Goal: Task Accomplishment & Management: Complete application form

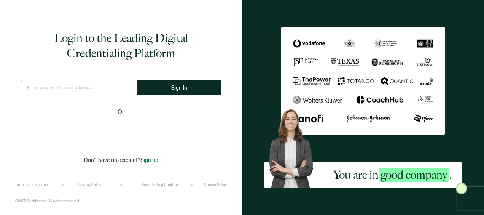
click at [78, 88] on input "text" at bounding box center [79, 87] width 117 height 15
type input "[EMAIL_ADDRESS][DOMAIN_NAME]"
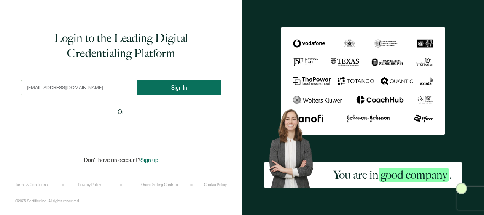
click at [169, 91] on button "Sign In" at bounding box center [179, 87] width 84 height 15
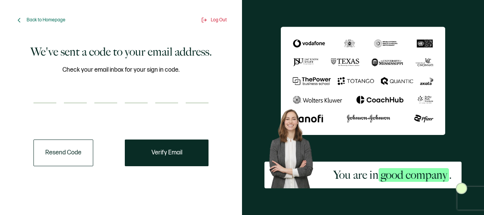
click at [45, 97] on input "number" at bounding box center [45, 95] width 23 height 15
paste input "4"
type input "4"
type input "2"
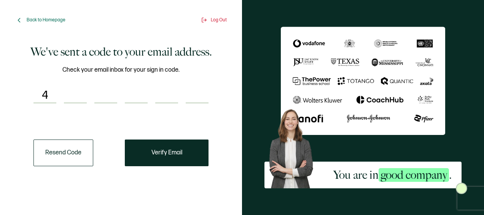
type input "7"
type input "2"
type input "1"
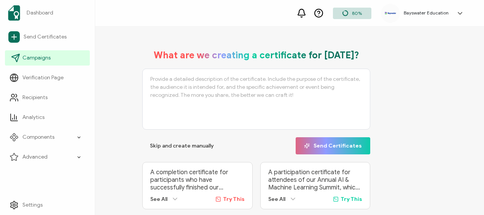
click at [37, 59] on span "Campaigns" at bounding box center [36, 58] width 28 height 8
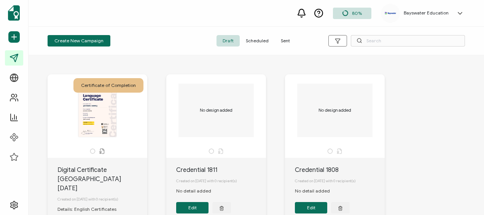
click at [255, 39] on span "Scheduled" at bounding box center [257, 40] width 35 height 11
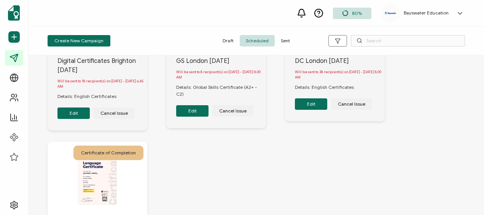
scroll to position [608, 0]
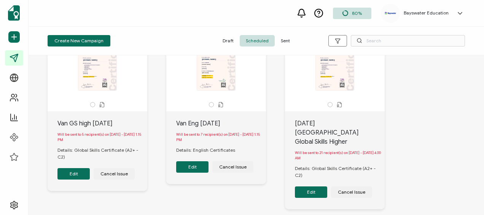
scroll to position [0, 0]
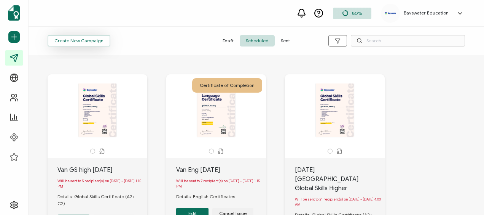
click at [104, 37] on button "Create New Campaign" at bounding box center [79, 40] width 63 height 11
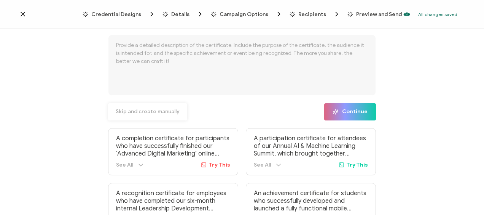
click at [160, 114] on span "Skip and create manually" at bounding box center [148, 111] width 64 height 5
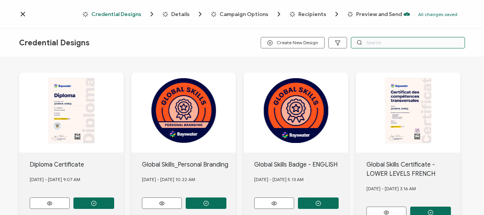
click at [395, 43] on input "text" at bounding box center [408, 42] width 114 height 11
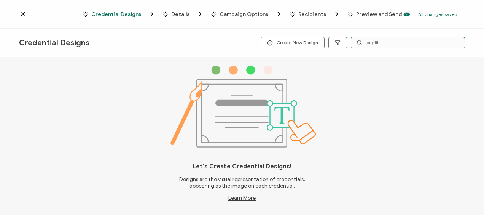
click at [395, 43] on input "englih" at bounding box center [408, 42] width 114 height 11
type input "[GEOGRAPHIC_DATA]"
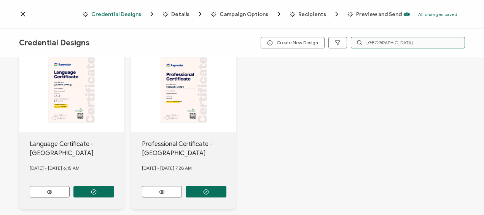
scroll to position [38, 0]
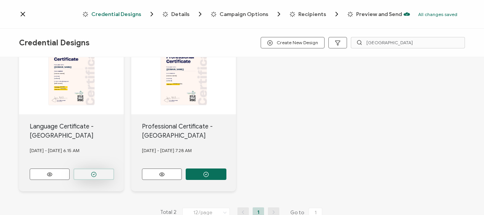
click at [90, 172] on button "button" at bounding box center [94, 173] width 41 height 11
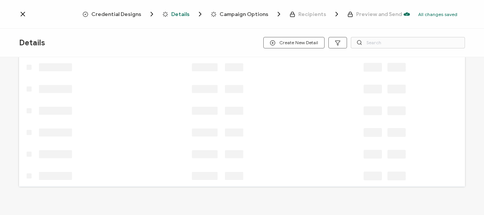
scroll to position [20, 0]
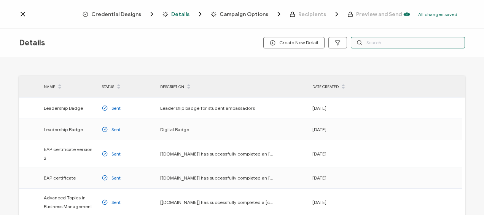
click at [385, 44] on input "text" at bounding box center [408, 42] width 114 height 11
type input "english"
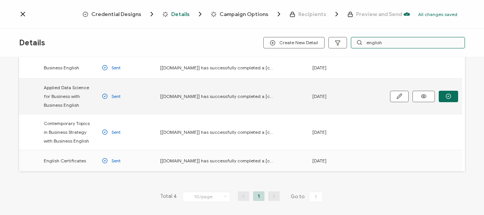
scroll to position [67, 0]
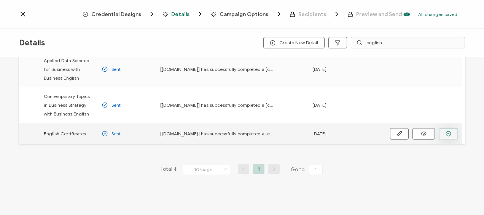
click at [449, 133] on icon "button" at bounding box center [449, 134] width 6 height 6
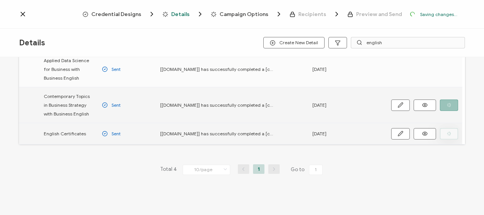
scroll to position [93, 0]
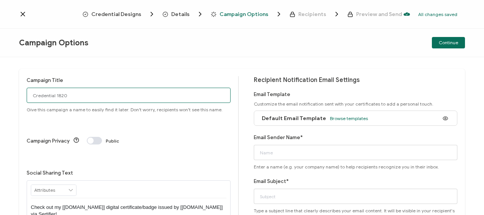
click at [93, 94] on input "Credential 1820" at bounding box center [129, 95] width 204 height 15
type input "Toronto2025-[DATE]"
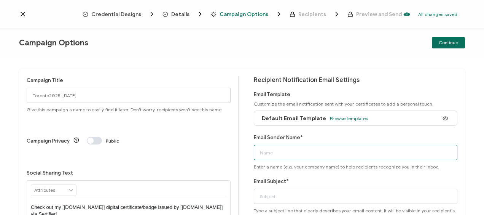
click at [288, 152] on input "Email Sender Name*" at bounding box center [356, 152] width 204 height 15
type input "Bayswater [GEOGRAPHIC_DATA]"
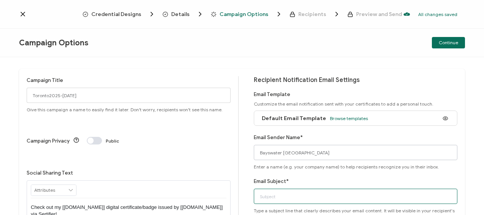
type input "Bayswater Certificate"
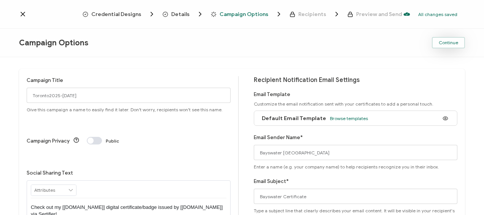
click at [446, 43] on span "Continue" at bounding box center [448, 42] width 19 height 5
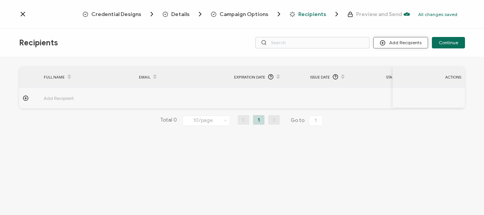
click at [394, 42] on button "Add Recipients" at bounding box center [401, 42] width 55 height 11
click at [397, 63] on span "Upload Recipients" at bounding box center [411, 63] width 38 height 6
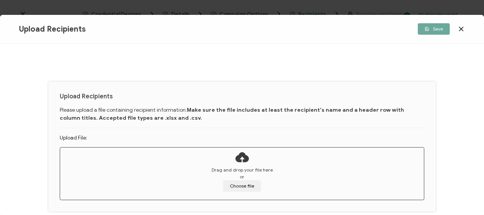
click at [249, 179] on div "Drag and drop your file here or Choose file" at bounding box center [242, 178] width 364 height 25
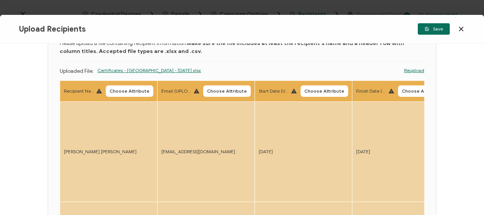
scroll to position [38, 0]
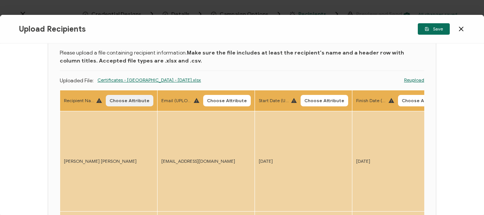
click at [128, 98] on span "Choose Attribute" at bounding box center [130, 100] width 40 height 5
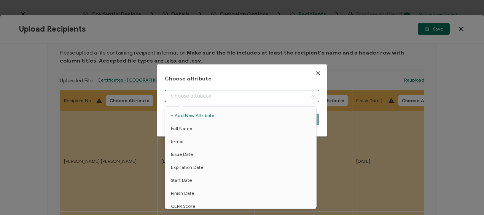
click at [229, 96] on input "dialog" at bounding box center [242, 96] width 154 height 12
click at [207, 128] on li "Full Name" at bounding box center [242, 128] width 158 height 13
type input "Full Name"
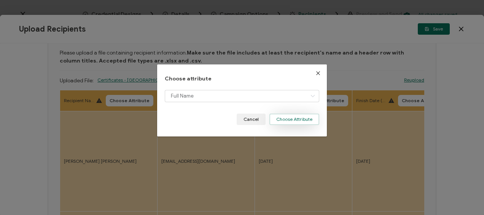
click at [293, 120] on button "Choose Attribute" at bounding box center [295, 118] width 50 height 11
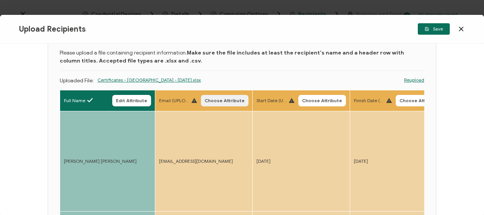
click at [232, 99] on span "Choose Attribute" at bounding box center [225, 100] width 40 height 5
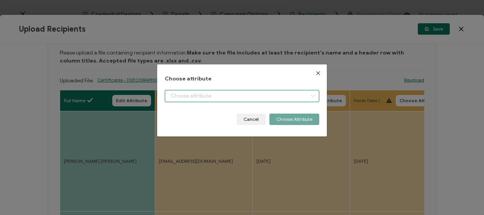
click at [187, 96] on input "dialog" at bounding box center [242, 96] width 154 height 12
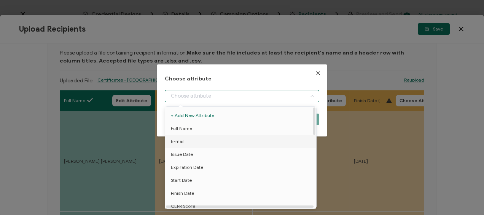
click at [189, 139] on li "E-mail" at bounding box center [242, 141] width 158 height 13
type input "E-mail"
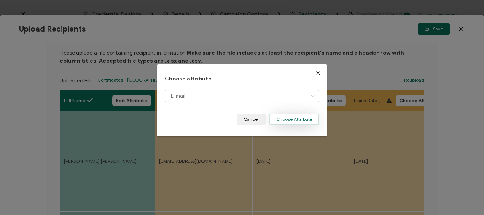
click at [292, 115] on button "Choose Attribute" at bounding box center [295, 118] width 50 height 11
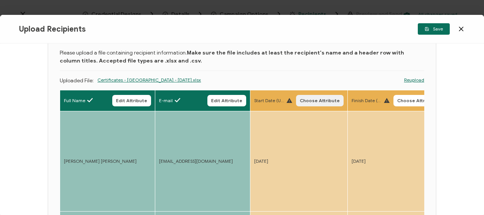
click at [314, 98] on span "Choose Attribute" at bounding box center [320, 100] width 40 height 5
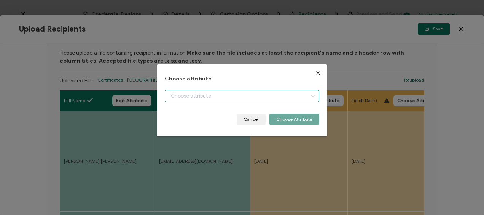
click at [238, 92] on input "dialog" at bounding box center [242, 96] width 154 height 12
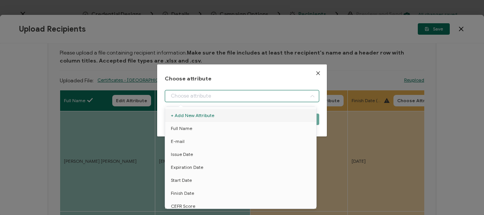
click at [227, 30] on div "Choose attribute Cancel Choose Attribute" at bounding box center [242, 107] width 484 height 215
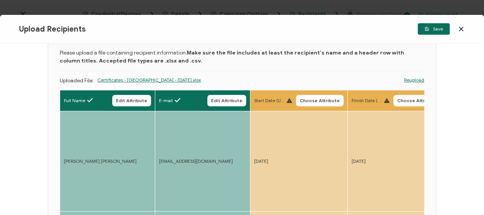
click at [294, 61] on p "Please upload a file containing recipient information. Make sure the file inclu…" at bounding box center [242, 57] width 365 height 16
click at [462, 30] on icon at bounding box center [462, 29] width 4 height 4
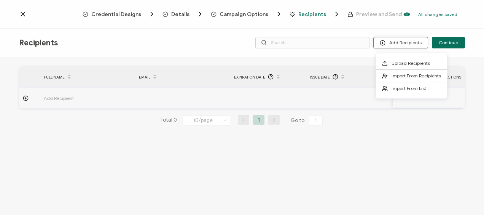
click at [416, 38] on button "Add Recipients" at bounding box center [401, 42] width 55 height 11
click at [403, 59] on li "Upload Recipients" at bounding box center [411, 63] width 71 height 13
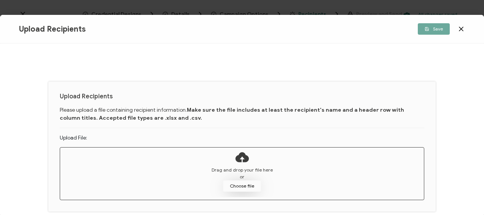
click at [239, 186] on button "Choose file" at bounding box center [242, 185] width 38 height 11
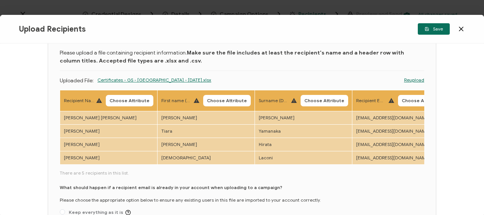
drag, startPoint x: 181, startPoint y: 165, endPoint x: 186, endPoint y: 165, distance: 5.0
click at [186, 165] on div "Recipient Name (UPLOAD) Choose Attribute First name (DO NOT UPLOAD) Choose Attr…" at bounding box center [242, 128] width 365 height 76
drag, startPoint x: 185, startPoint y: 165, endPoint x: 227, endPoint y: 165, distance: 42.3
click at [227, 165] on div "Recipient Name (UPLOAD) Choose Attribute First name (DO NOT UPLOAD) Choose Attr…" at bounding box center [242, 128] width 365 height 76
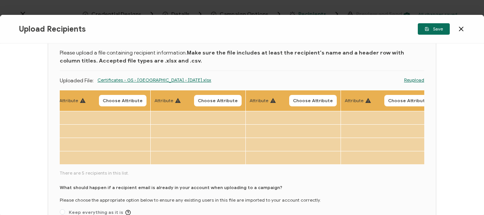
scroll to position [0, 494]
click at [463, 30] on icon at bounding box center [462, 29] width 8 height 8
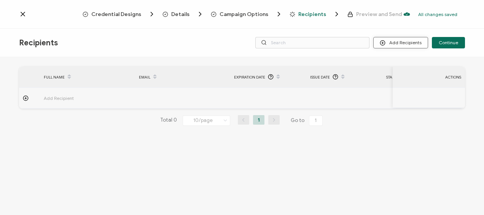
click at [393, 47] on button "Add Recipients" at bounding box center [401, 42] width 55 height 11
click at [390, 64] on span at bounding box center [387, 63] width 10 height 6
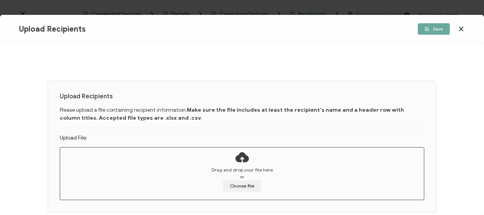
click at [248, 178] on div "Drag and drop your file here or Choose file" at bounding box center [242, 178] width 364 height 25
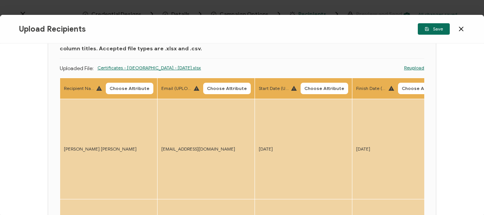
scroll to position [76, 0]
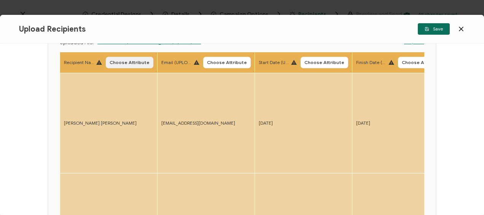
click at [122, 62] on span "Choose Attribute" at bounding box center [130, 62] width 40 height 5
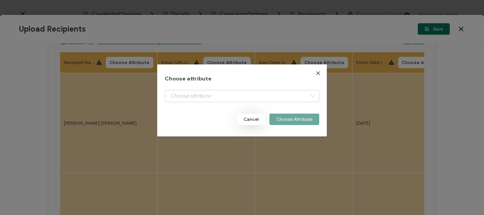
click at [249, 120] on button "Cancel" at bounding box center [251, 118] width 29 height 11
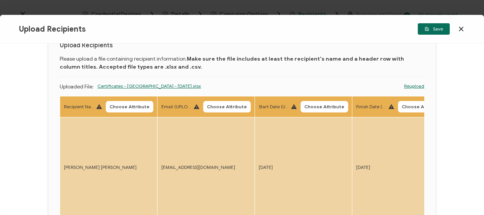
scroll to position [0, 0]
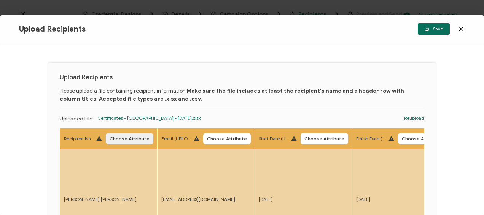
click at [126, 142] on button "Choose Attribute" at bounding box center [130, 138] width 48 height 11
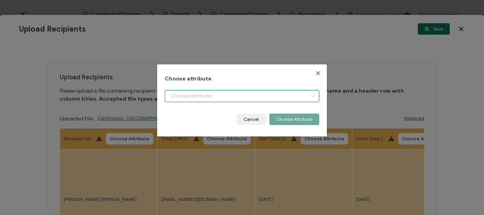
click at [194, 97] on input "dialog" at bounding box center [242, 96] width 154 height 12
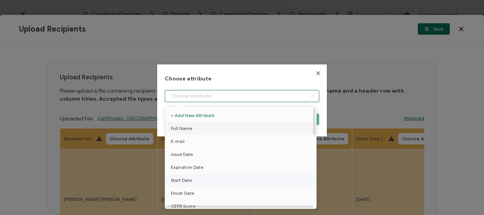
drag, startPoint x: 204, startPoint y: 126, endPoint x: 259, endPoint y: 128, distance: 55.2
click at [204, 126] on li "Full Name" at bounding box center [242, 128] width 158 height 13
type input "Full Name"
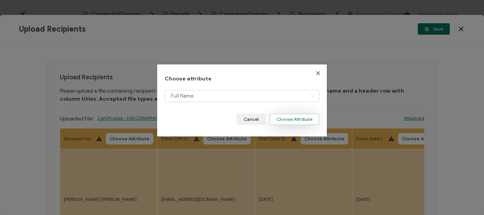
click at [289, 125] on button "Choose Attribute" at bounding box center [295, 118] width 50 height 11
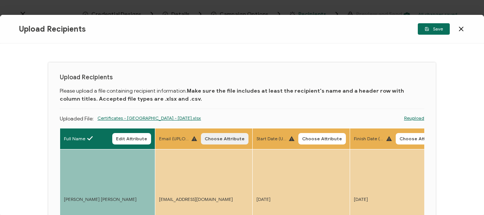
click at [227, 138] on span "Choose Attribute" at bounding box center [225, 138] width 40 height 5
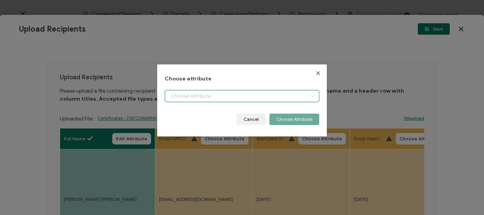
click at [216, 95] on input "dialog" at bounding box center [242, 96] width 154 height 12
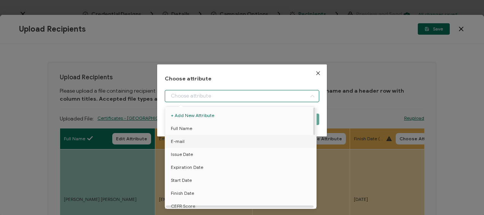
click at [195, 142] on li "E-mail" at bounding box center [242, 141] width 158 height 13
type input "E-mail"
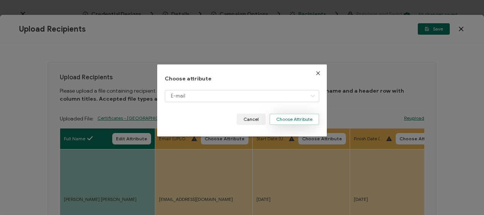
click at [286, 120] on button "Choose Attribute" at bounding box center [295, 118] width 50 height 11
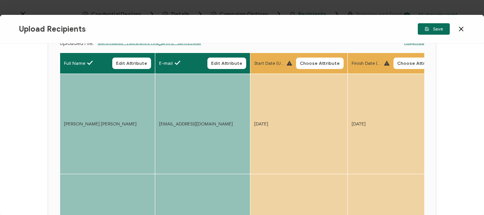
scroll to position [76, 0]
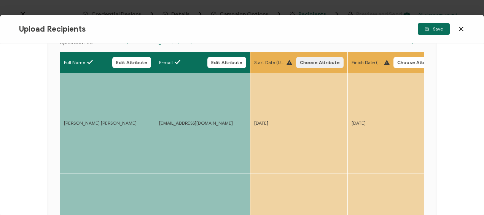
click at [321, 62] on span "Choose Attribute" at bounding box center [320, 62] width 40 height 5
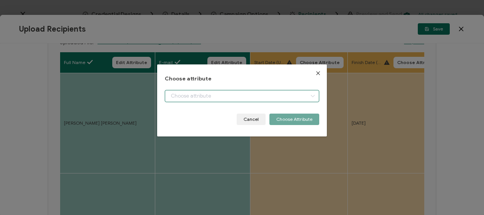
click at [209, 96] on input "dialog" at bounding box center [242, 96] width 154 height 12
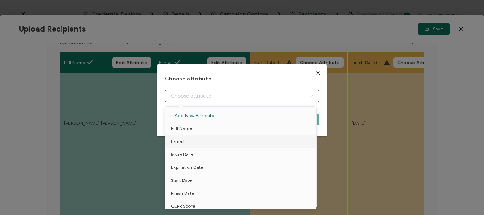
click at [315, 73] on icon "Close" at bounding box center [318, 73] width 6 height 6
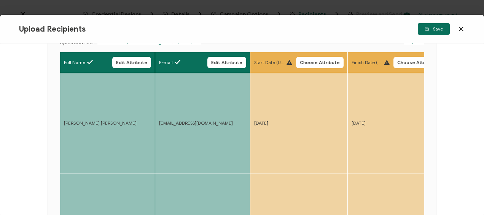
scroll to position [0, 0]
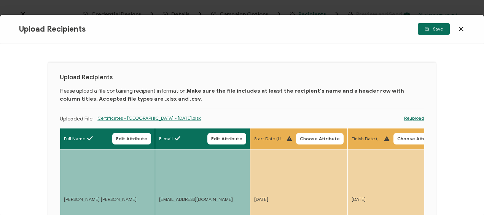
click at [463, 30] on icon at bounding box center [462, 29] width 8 height 8
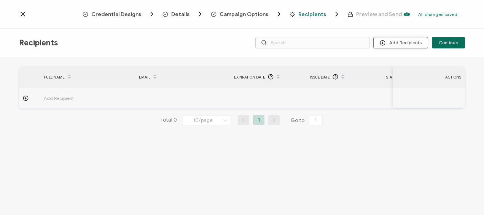
click at [401, 41] on button "Add Recipients" at bounding box center [401, 42] width 55 height 11
click at [383, 66] on li "Upload Recipients" at bounding box center [411, 63] width 71 height 13
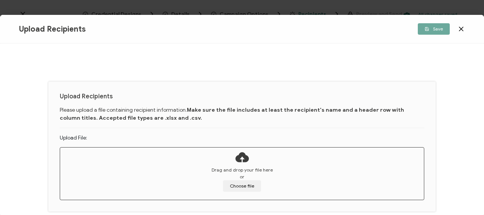
click at [244, 179] on div "Drag and drop your file here or Choose file" at bounding box center [242, 178] width 364 height 25
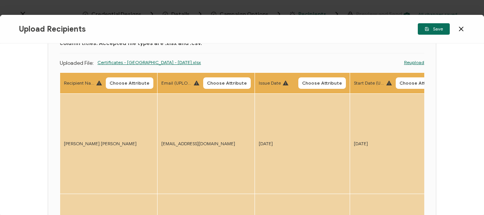
scroll to position [76, 0]
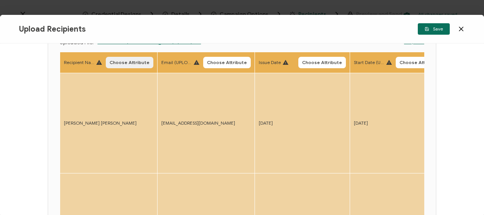
click at [130, 63] on span "Choose Attribute" at bounding box center [130, 62] width 40 height 5
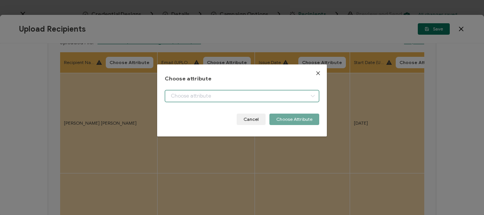
click at [198, 99] on input "dialog" at bounding box center [242, 96] width 154 height 12
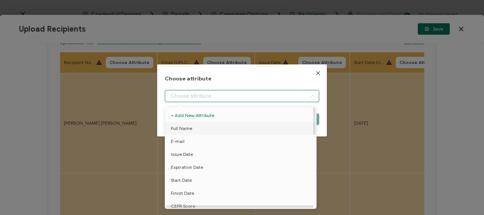
click at [192, 129] on li "Full Name" at bounding box center [242, 128] width 158 height 13
type input "Full Name"
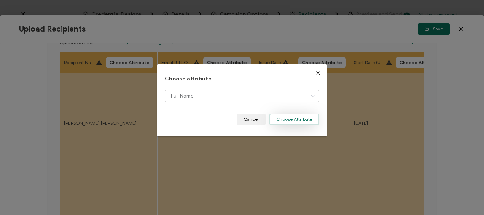
click at [288, 115] on button "Choose Attribute" at bounding box center [295, 118] width 50 height 11
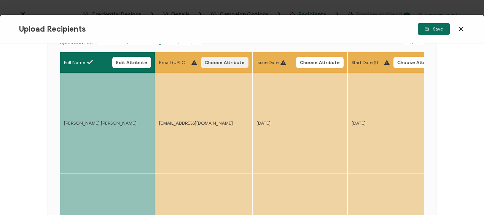
click at [215, 61] on span "Choose Attribute" at bounding box center [225, 62] width 40 height 5
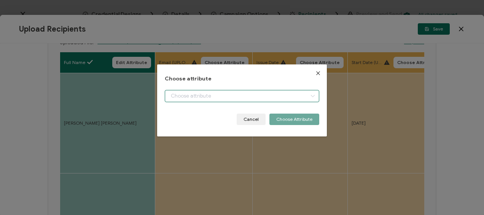
click at [171, 97] on input "dialog" at bounding box center [242, 96] width 154 height 12
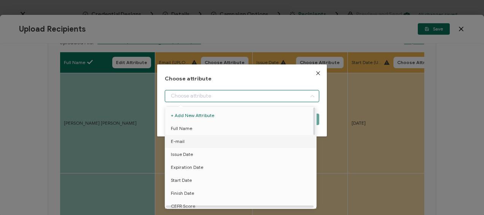
click at [193, 140] on li "E-mail" at bounding box center [242, 141] width 158 height 13
type input "E-mail"
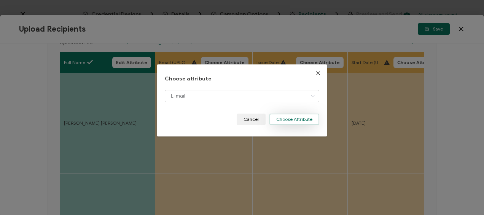
drag, startPoint x: 294, startPoint y: 116, endPoint x: 287, endPoint y: 110, distance: 8.7
click at [294, 115] on button "Choose Attribute" at bounding box center [295, 118] width 50 height 11
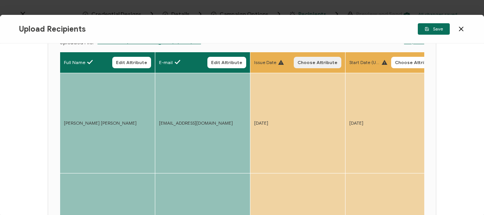
click at [302, 61] on span "Choose Attribute" at bounding box center [318, 62] width 40 height 5
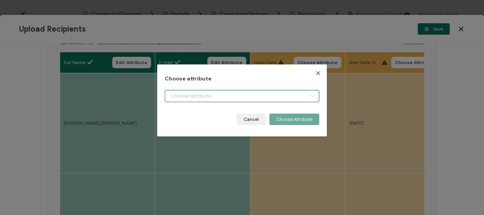
click at [172, 94] on input "dialog" at bounding box center [242, 96] width 154 height 12
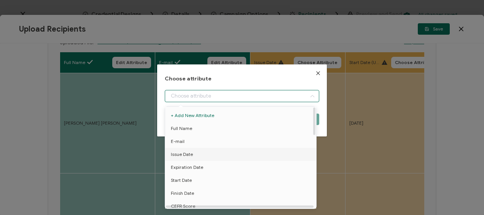
click at [198, 152] on li "Issue Date" at bounding box center [242, 154] width 158 height 13
type input "Issue Date"
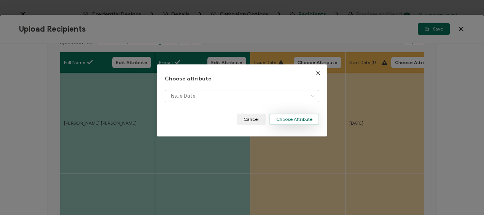
click at [302, 116] on button "Choose Attribute" at bounding box center [295, 118] width 50 height 11
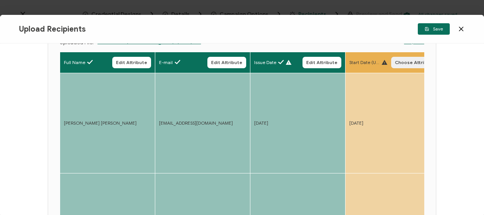
click at [401, 63] on span "Choose Attribute" at bounding box center [415, 62] width 40 height 5
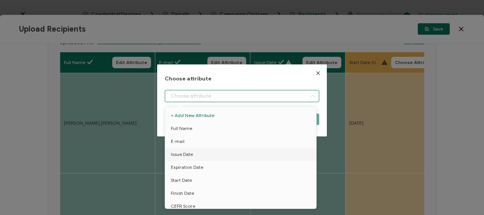
click at [183, 97] on input "dialog" at bounding box center [242, 96] width 154 height 12
click at [189, 176] on span "Start Date" at bounding box center [181, 180] width 21 height 13
type input "Start Date"
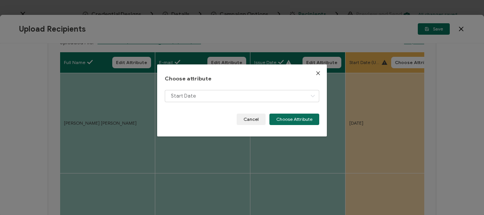
drag, startPoint x: 299, startPoint y: 118, endPoint x: 46, endPoint y: 102, distance: 254.1
click at [295, 118] on button "Choose Attribute" at bounding box center [295, 118] width 50 height 11
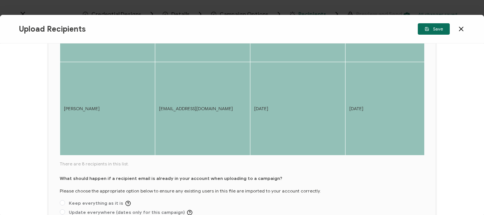
scroll to position [419, 0]
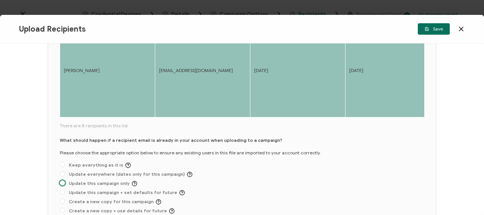
click at [75, 181] on span "Update this campaign only" at bounding box center [101, 184] width 72 height 6
click at [65, 180] on input "Update this campaign only" at bounding box center [62, 183] width 5 height 6
radio input "true"
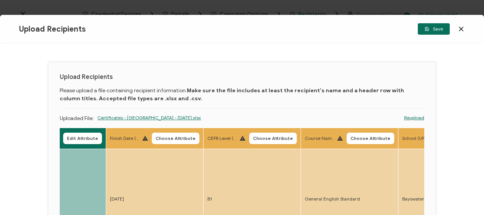
scroll to position [0, 0]
click at [178, 137] on span "Choose Attribute" at bounding box center [176, 138] width 40 height 5
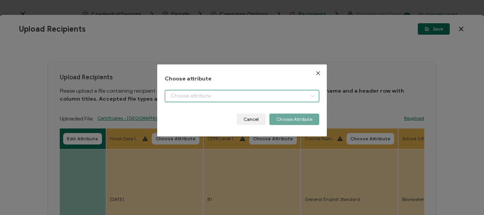
click at [229, 93] on input "dialog" at bounding box center [242, 96] width 154 height 12
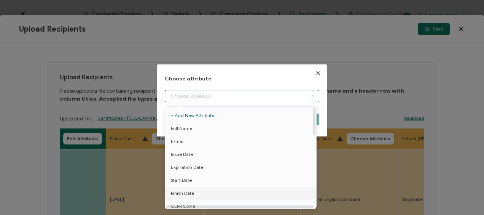
click at [190, 190] on span "Finish Date" at bounding box center [182, 193] width 23 height 13
type input "Finish Date"
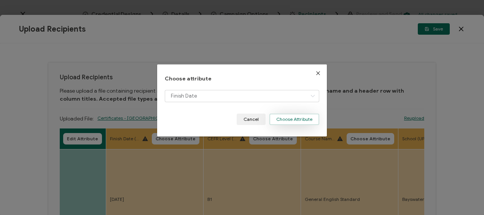
click at [291, 120] on button "Choose Attribute" at bounding box center [295, 118] width 50 height 11
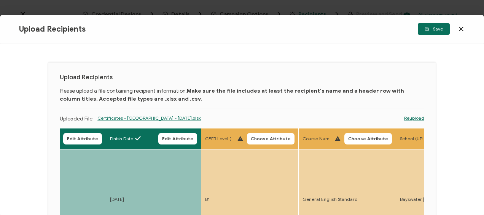
scroll to position [76, 0]
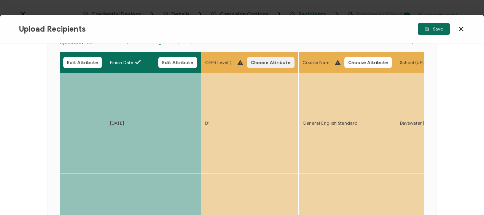
click at [277, 58] on button "Choose Attribute" at bounding box center [271, 62] width 48 height 11
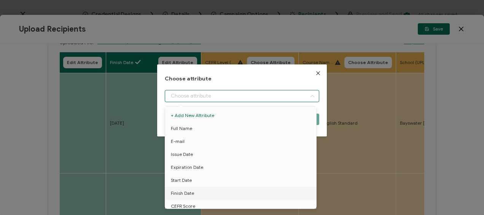
click at [206, 92] on input "dialog" at bounding box center [242, 96] width 154 height 12
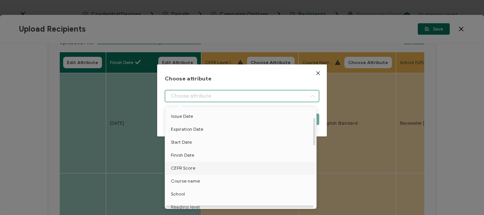
click at [195, 165] on li "CEFR Score" at bounding box center [242, 167] width 158 height 13
type input "CEFR Score"
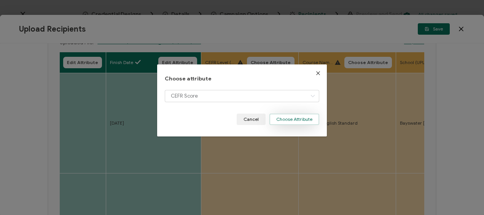
click at [293, 119] on button "Choose Attribute" at bounding box center [295, 118] width 50 height 11
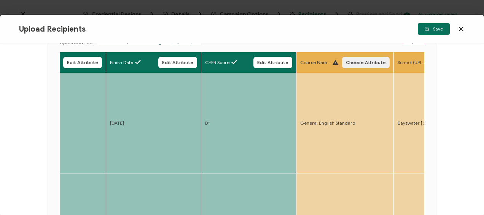
click at [358, 58] on button "Choose Attribute" at bounding box center [366, 62] width 48 height 11
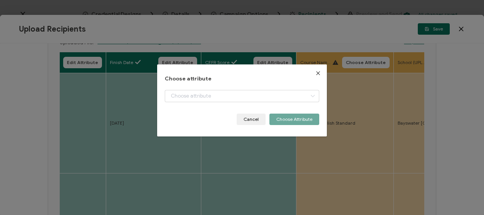
click at [223, 102] on div "dialog" at bounding box center [242, 102] width 154 height 24
click at [222, 99] on input "dialog" at bounding box center [242, 96] width 154 height 12
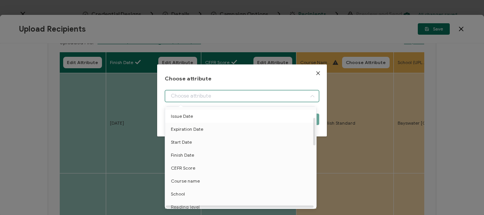
scroll to position [76, 0]
click at [193, 142] on span "Course name" at bounding box center [185, 142] width 29 height 13
type input "Course name"
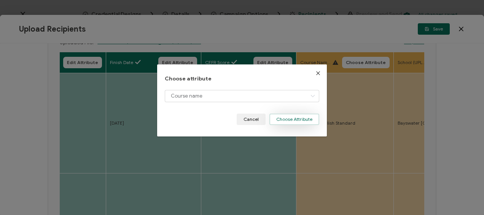
click at [306, 119] on button "Choose Attribute" at bounding box center [295, 118] width 50 height 11
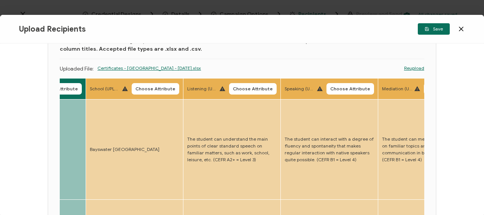
scroll to position [38, 0]
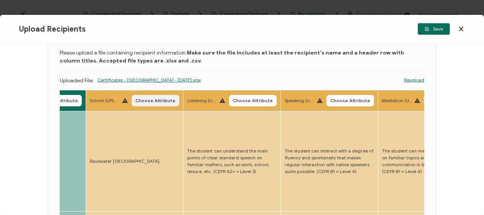
click at [163, 98] on span "Choose Attribute" at bounding box center [156, 100] width 40 height 5
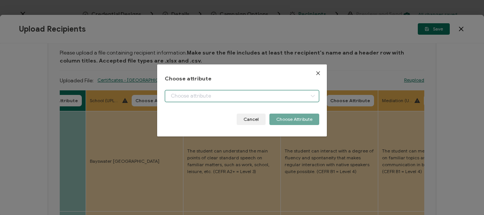
click at [204, 97] on input "dialog" at bounding box center [242, 96] width 154 height 12
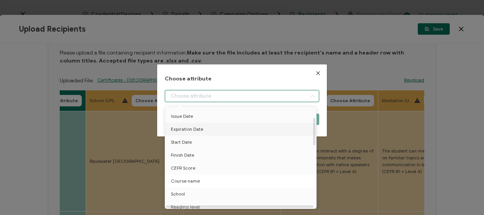
scroll to position [76, 0]
click at [196, 155] on li "School" at bounding box center [242, 155] width 158 height 13
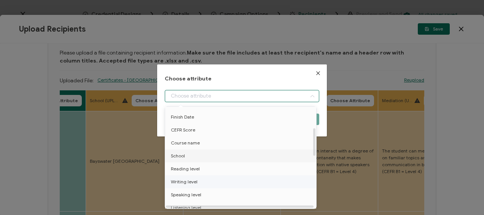
type input "School"
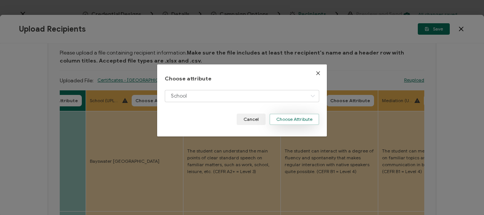
click at [294, 117] on button "Choose Attribute" at bounding box center [295, 118] width 50 height 11
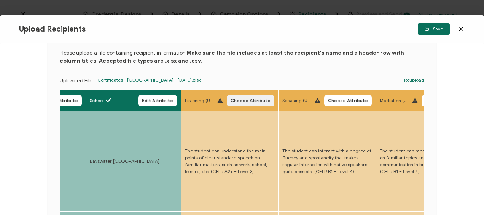
click at [231, 101] on button "Choose Attribute" at bounding box center [251, 100] width 48 height 11
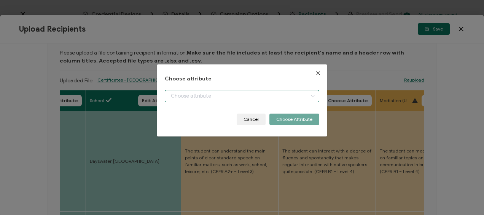
click at [181, 96] on input "dialog" at bounding box center [242, 96] width 154 height 12
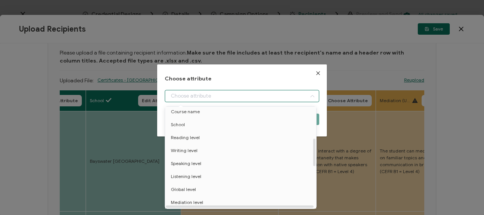
scroll to position [114, 0]
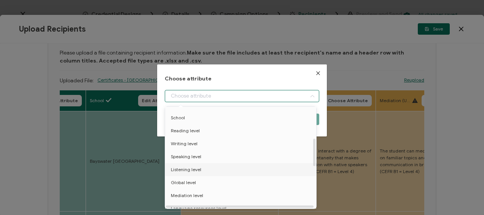
click at [190, 166] on span "Listening level" at bounding box center [186, 169] width 30 height 13
type input "Listening level"
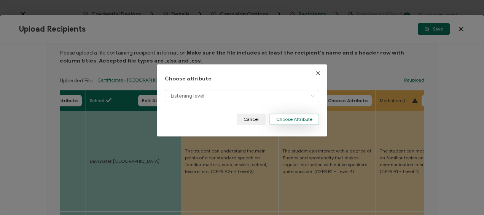
click at [300, 116] on button "Choose Attribute" at bounding box center [295, 118] width 50 height 11
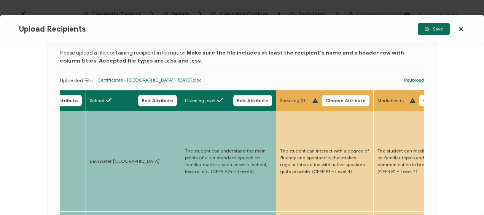
click at [321, 100] on div "Speaking (UPLOAD) Choose Attribute" at bounding box center [324, 100] width 89 height 11
click at [331, 99] on span "Choose Attribute" at bounding box center [346, 100] width 40 height 5
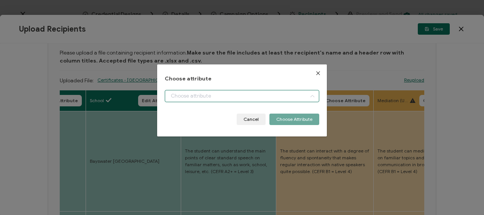
click at [218, 96] on input "dialog" at bounding box center [242, 96] width 154 height 12
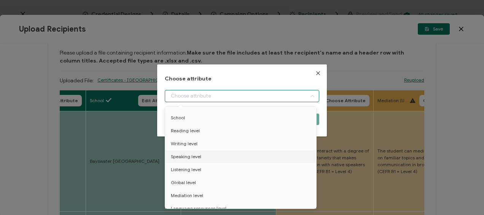
drag, startPoint x: 193, startPoint y: 157, endPoint x: 267, endPoint y: 136, distance: 76.2
click at [193, 156] on span "Speaking level" at bounding box center [186, 156] width 30 height 13
type input "Speaking level"
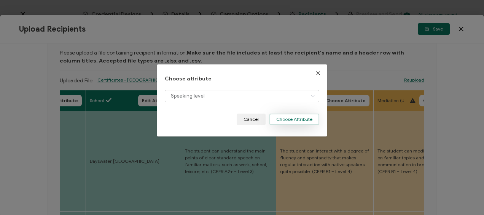
click at [296, 117] on button "Choose Attribute" at bounding box center [295, 118] width 50 height 11
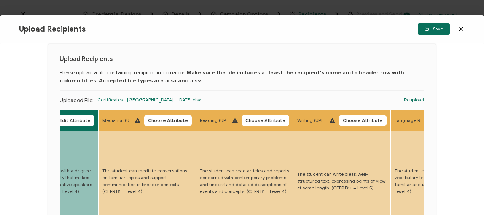
scroll to position [0, 0]
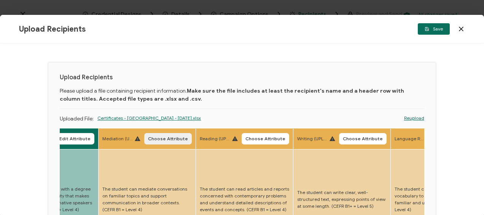
click at [168, 136] on button "Choose Attribute" at bounding box center [168, 138] width 48 height 11
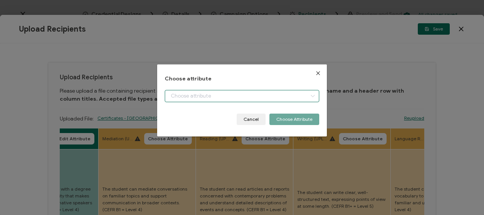
click at [212, 97] on input "dialog" at bounding box center [242, 96] width 154 height 12
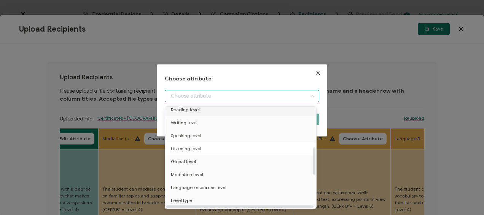
scroll to position [152, 0]
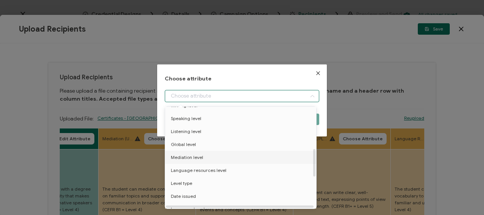
click at [200, 160] on span "Mediation level" at bounding box center [187, 157] width 32 height 13
type input "Mediation level"
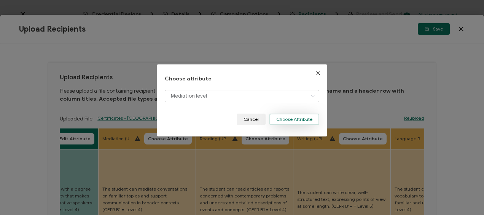
click at [291, 122] on button "Choose Attribute" at bounding box center [295, 118] width 50 height 11
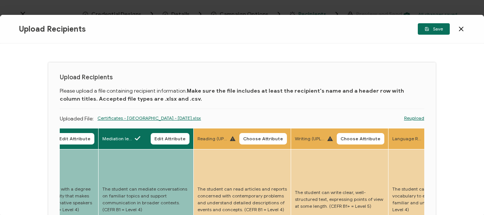
click at [264, 138] on span "Choose Attribute" at bounding box center [263, 138] width 40 height 5
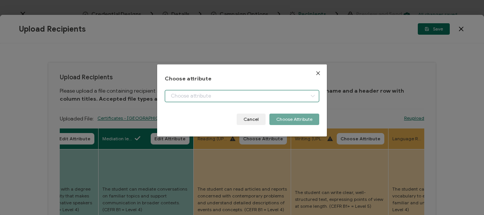
click at [192, 93] on input "dialog" at bounding box center [242, 96] width 154 height 12
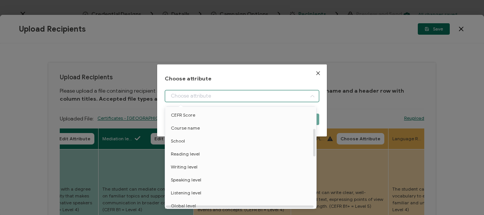
scroll to position [114, 0]
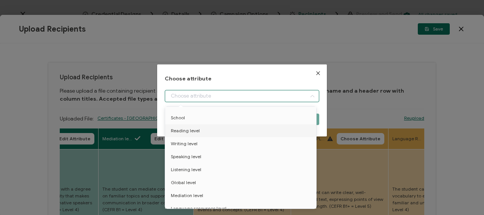
drag, startPoint x: 188, startPoint y: 131, endPoint x: 232, endPoint y: 129, distance: 44.2
click at [189, 130] on span "Reading level" at bounding box center [185, 130] width 29 height 13
type input "Reading level"
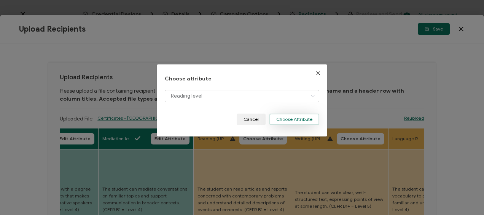
click at [297, 120] on button "Choose Attribute" at bounding box center [295, 118] width 50 height 11
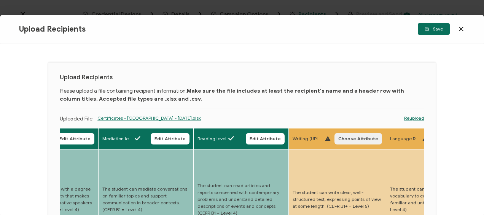
click at [357, 139] on span "Choose Attribute" at bounding box center [359, 138] width 40 height 5
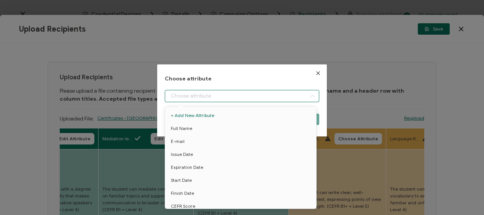
click at [198, 100] on input "dialog" at bounding box center [242, 96] width 154 height 12
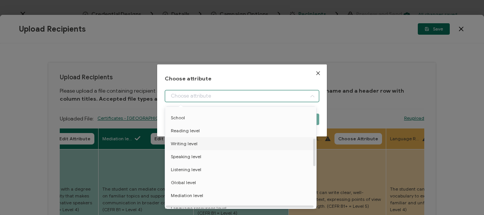
click at [186, 145] on span "Writing level" at bounding box center [184, 143] width 27 height 13
type input "Writing level"
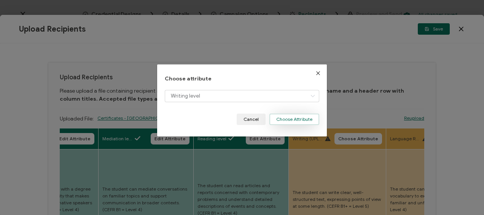
click at [289, 120] on button "Choose Attribute" at bounding box center [295, 118] width 50 height 11
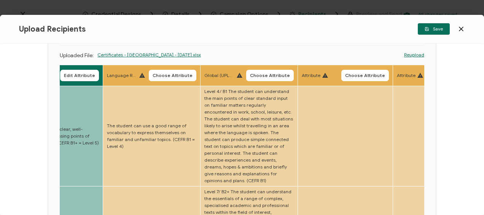
scroll to position [38, 0]
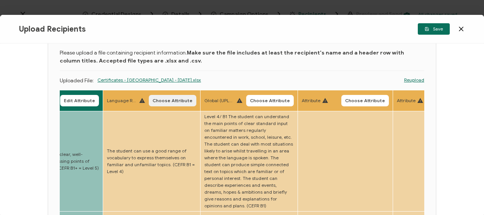
click at [172, 102] on span "Choose Attribute" at bounding box center [173, 100] width 40 height 5
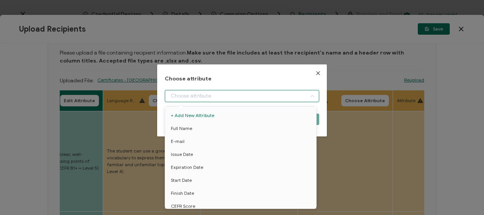
click at [202, 99] on input "dialog" at bounding box center [242, 96] width 154 height 12
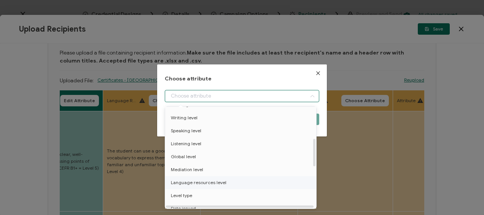
scroll to position [152, 0]
click at [208, 168] on span "Language resources level" at bounding box center [199, 170] width 56 height 13
type input "Language resources level"
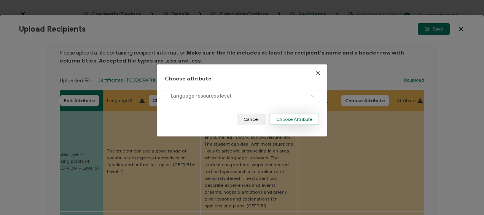
click at [280, 120] on button "Choose Attribute" at bounding box center [295, 118] width 50 height 11
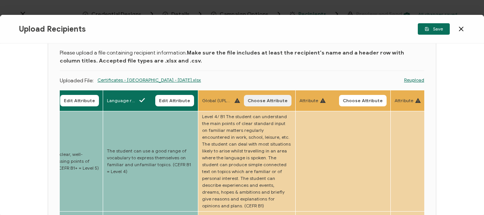
click at [276, 101] on span "Choose Attribute" at bounding box center [268, 100] width 40 height 5
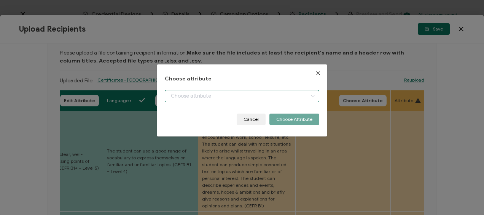
click at [205, 97] on input "dialog" at bounding box center [242, 96] width 154 height 12
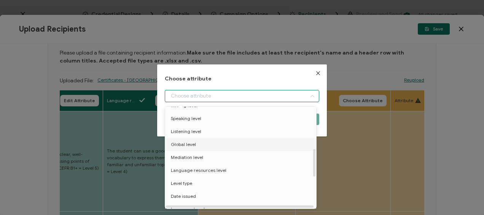
click at [191, 142] on span "Global level" at bounding box center [183, 144] width 25 height 13
type input "Global level"
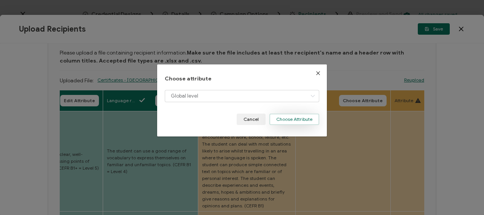
click at [296, 118] on button "Choose Attribute" at bounding box center [295, 118] width 50 height 11
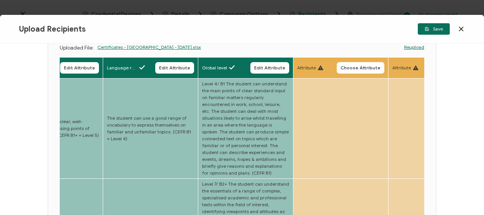
scroll to position [0, 0]
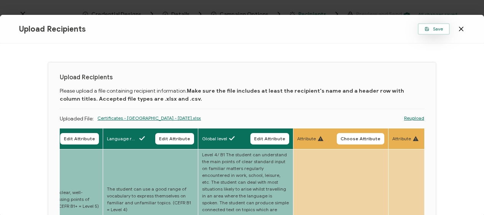
click at [432, 29] on span "Save" at bounding box center [434, 29] width 18 height 5
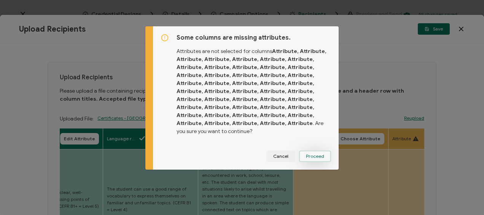
click at [314, 155] on span "Proceed" at bounding box center [315, 156] width 18 height 5
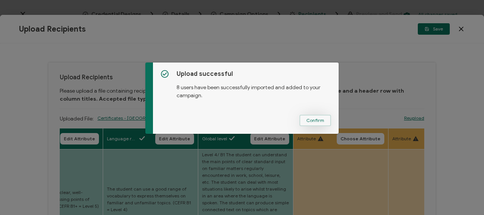
click at [308, 121] on span "Confirm" at bounding box center [316, 120] width 18 height 5
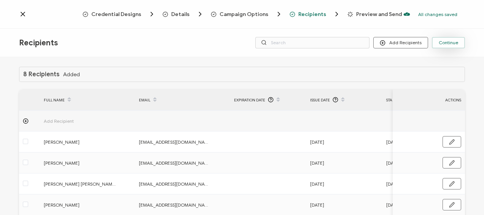
click at [446, 43] on span "Continue" at bounding box center [448, 42] width 19 height 5
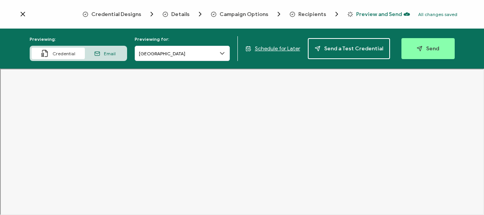
click at [278, 48] on span "Schedule for Later" at bounding box center [277, 48] width 45 height 6
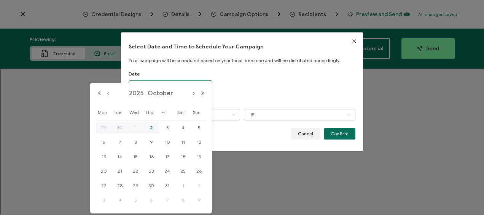
click at [165, 88] on body "Credential Designs Details Campaign Options Recipients Preview and Send All cha…" at bounding box center [242, 107] width 484 height 215
click at [165, 126] on span "3" at bounding box center [167, 127] width 9 height 9
type input "[DATE]"
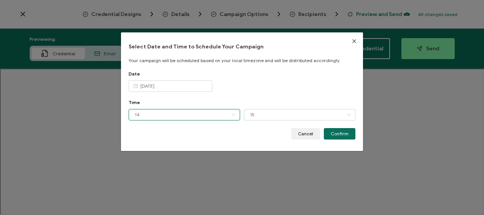
click at [180, 116] on input "14" at bounding box center [185, 114] width 112 height 11
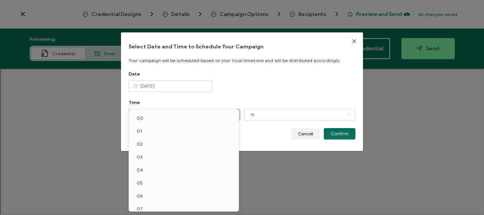
scroll to position [96, 0]
click at [158, 174] on li "12" at bounding box center [185, 177] width 112 height 13
type input "12"
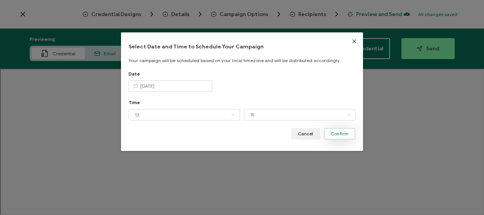
click at [347, 129] on button "Confirm" at bounding box center [340, 133] width 32 height 11
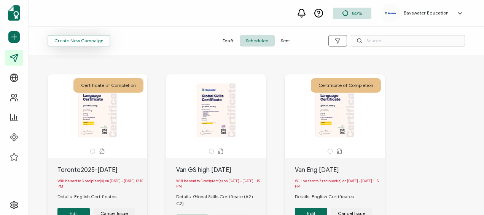
click at [72, 42] on span "Create New Campaign" at bounding box center [78, 40] width 49 height 5
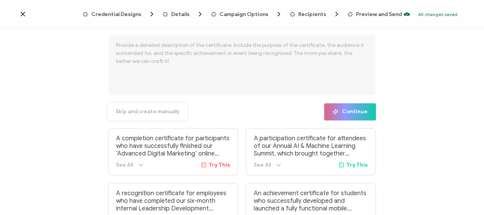
click at [142, 113] on span "Skip and create manually" at bounding box center [148, 111] width 64 height 5
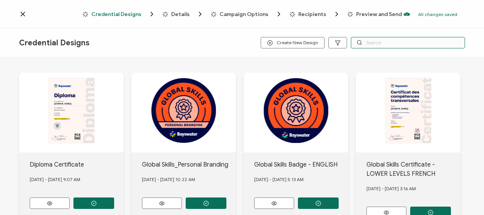
click at [369, 44] on input "text" at bounding box center [408, 42] width 114 height 11
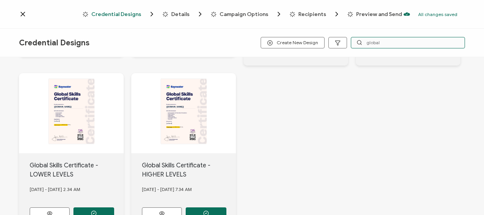
scroll to position [221, 0]
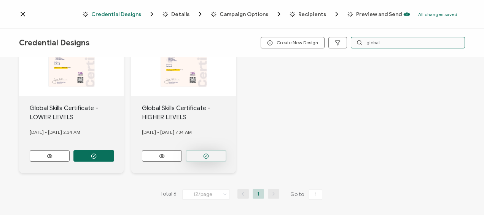
type input "global"
click at [201, 150] on button "button" at bounding box center [206, 155] width 41 height 11
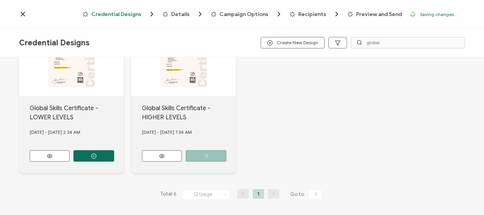
scroll to position [265, 0]
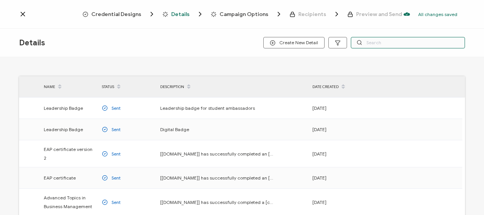
click at [380, 44] on input "text" at bounding box center [408, 42] width 114 height 11
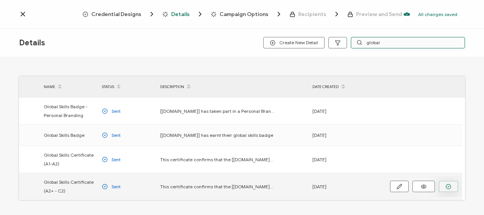
type input "global"
click at [443, 183] on button "button" at bounding box center [448, 186] width 19 height 11
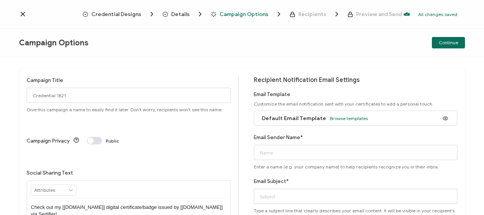
click at [51, 87] on div "Campaign Title Credential 1821 Give this campaign a name to easily find it late…" at bounding box center [129, 94] width 204 height 36
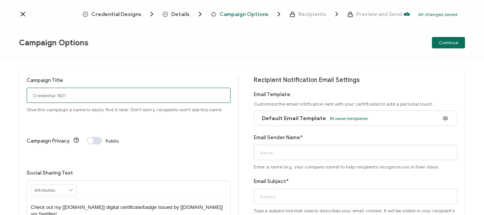
drag, startPoint x: 51, startPoint y: 87, endPoint x: 51, endPoint y: 96, distance: 8.8
click at [51, 96] on input "Credential 1821" at bounding box center [129, 95] width 204 height 15
type input "Toronto2025-[DATE]-GS"
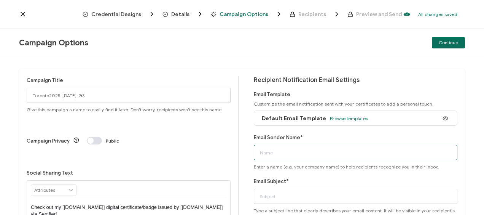
click at [285, 148] on input "Email Sender Name*" at bounding box center [356, 152] width 204 height 15
type input "Bayswater [GEOGRAPHIC_DATA]"
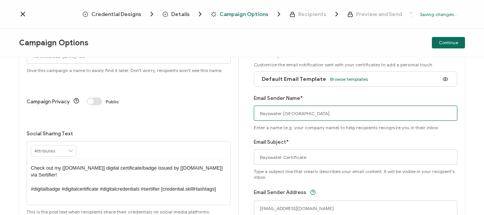
scroll to position [90, 0]
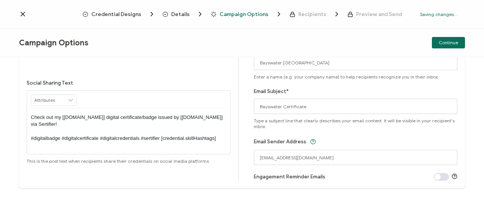
click at [239, 110] on div "Campaign Title Toronto2025-[DATE]-GS Give this campaign a name to easily find i…" at bounding box center [242, 83] width 446 height 209
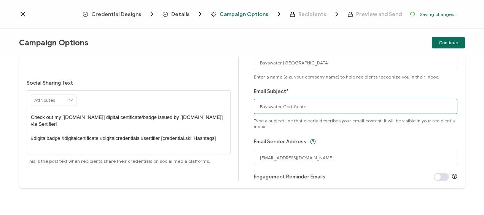
click at [281, 106] on input "Bayswater Certificate" at bounding box center [356, 106] width 204 height 15
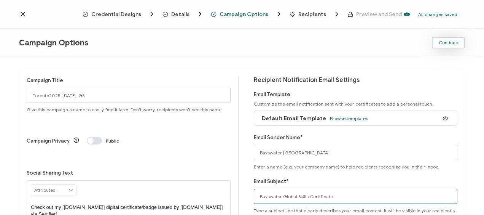
type input "Bayswater Global Skills Certificate"
click at [444, 46] on button "Continue" at bounding box center [448, 42] width 33 height 11
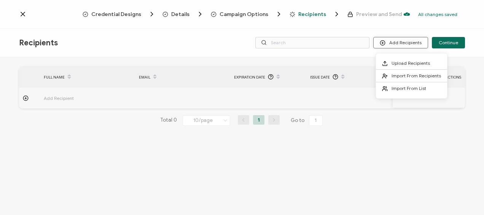
click at [397, 42] on button "Add Recipients" at bounding box center [401, 42] width 55 height 11
click at [400, 61] on span "Upload Recipients" at bounding box center [411, 63] width 38 height 6
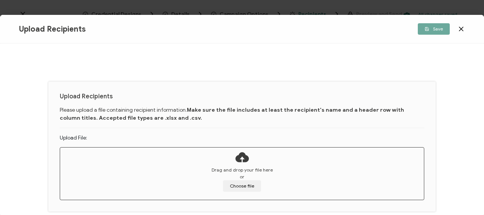
click at [208, 179] on div "Drag and drop your file here or Choose file" at bounding box center [242, 178] width 364 height 25
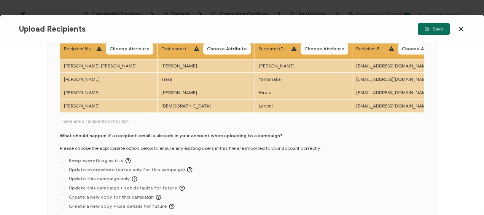
scroll to position [62, 0]
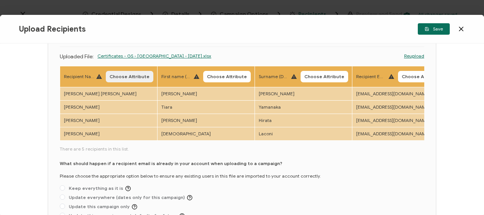
click at [127, 74] on span "Choose Attribute" at bounding box center [130, 76] width 40 height 5
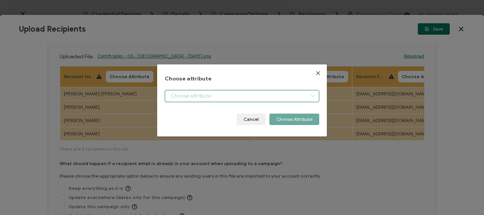
click at [190, 94] on input "dialog" at bounding box center [242, 96] width 154 height 12
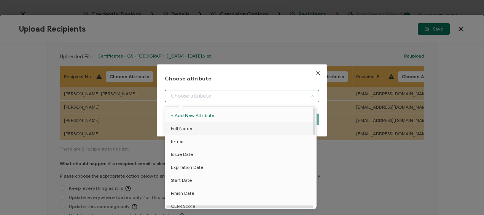
drag, startPoint x: 188, startPoint y: 131, endPoint x: 244, endPoint y: 125, distance: 56.3
click at [188, 130] on span "Full Name" at bounding box center [181, 128] width 21 height 13
type input "Full Name"
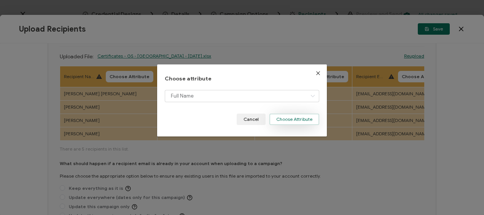
click at [292, 118] on button "Choose Attribute" at bounding box center [295, 118] width 50 height 11
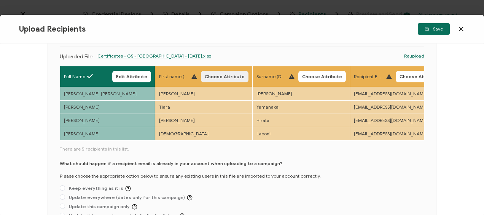
click at [219, 75] on span "Choose Attribute" at bounding box center [225, 76] width 40 height 5
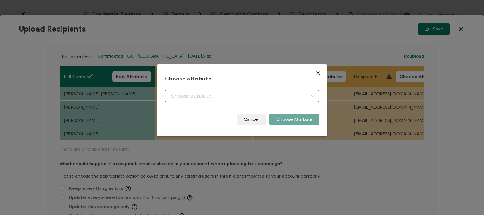
click at [217, 98] on input "dialog" at bounding box center [242, 96] width 154 height 12
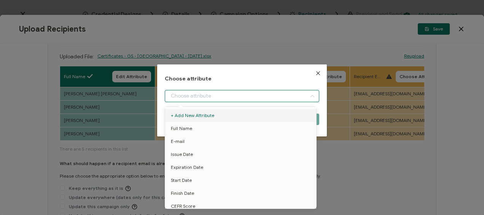
click at [316, 40] on div "Choose attribute Cancel Choose Attribute" at bounding box center [242, 107] width 484 height 215
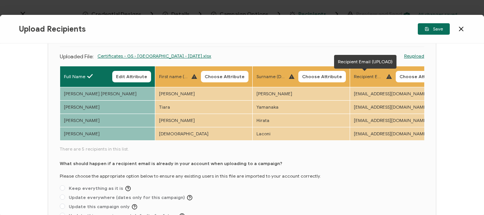
click at [392, 76] on div "Recipient Email (UPLOAD) Choose Attribute" at bounding box center [398, 76] width 89 height 11
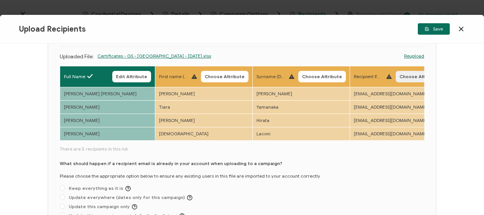
click at [400, 75] on span "Choose Attribute" at bounding box center [420, 76] width 40 height 5
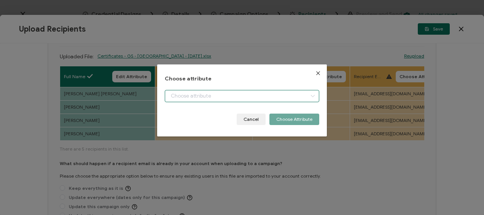
click at [193, 97] on input "dialog" at bounding box center [242, 96] width 154 height 12
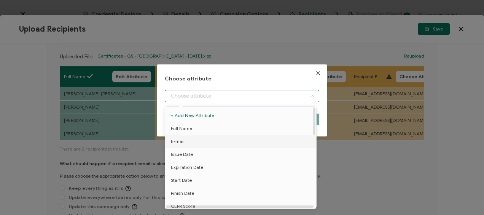
click at [191, 141] on li "E-mail" at bounding box center [242, 141] width 158 height 13
type input "E-mail"
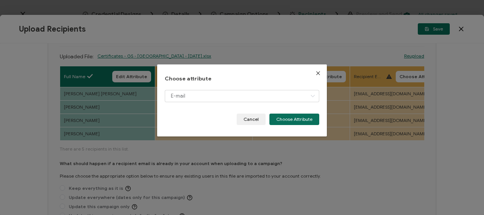
click at [298, 113] on div "E-mail" at bounding box center [242, 102] width 154 height 24
click at [287, 120] on button "Choose Attribute" at bounding box center [295, 118] width 50 height 11
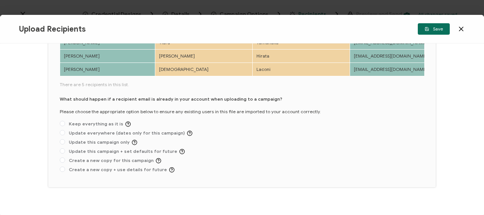
scroll to position [138, 0]
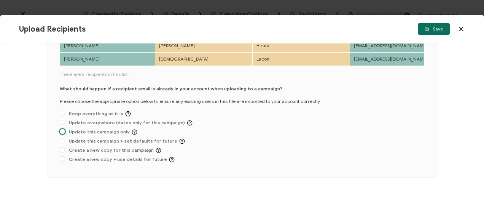
click at [67, 131] on span "Update this campaign only" at bounding box center [101, 132] width 72 height 6
click at [65, 131] on input "Update this campaign only" at bounding box center [62, 132] width 5 height 6
radio input "true"
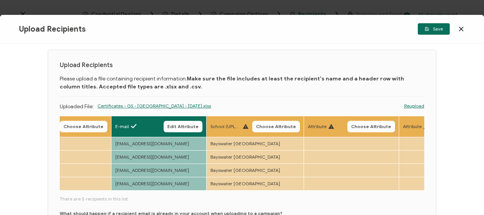
scroll to position [0, 0]
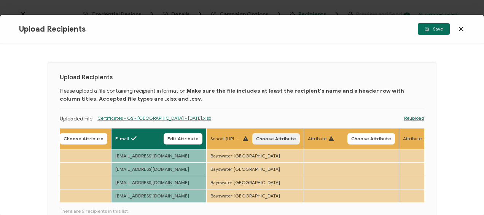
click at [280, 137] on span "Choose Attribute" at bounding box center [276, 138] width 40 height 5
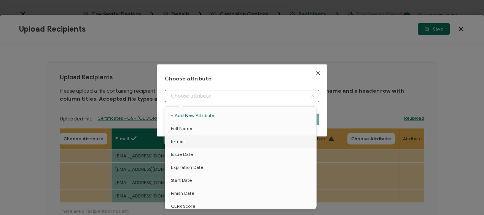
click at [244, 97] on input "dialog" at bounding box center [242, 96] width 154 height 12
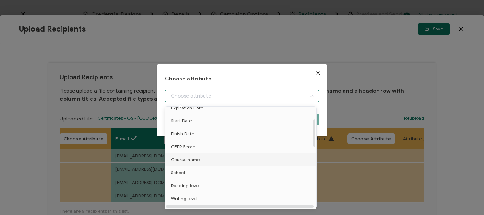
scroll to position [76, 0]
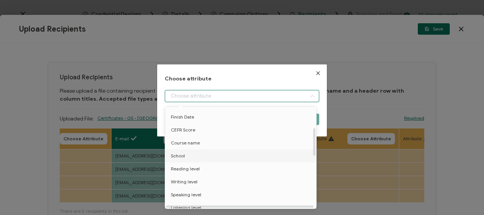
click at [197, 156] on li "School" at bounding box center [242, 155] width 158 height 13
type input "School"
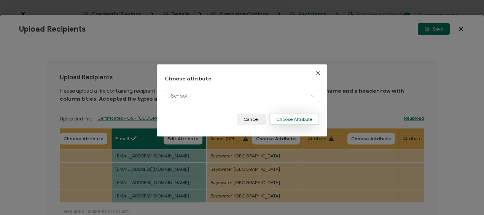
click at [295, 117] on button "Choose Attribute" at bounding box center [295, 118] width 50 height 11
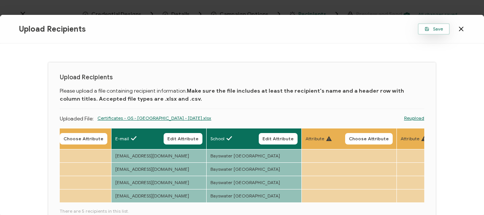
click at [433, 25] on button "Save" at bounding box center [434, 28] width 32 height 11
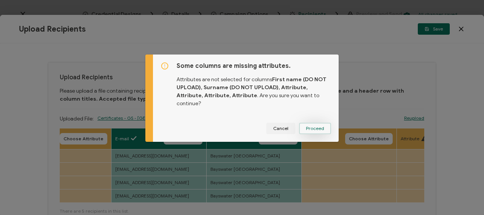
click at [305, 123] on button "Proceed" at bounding box center [315, 128] width 32 height 11
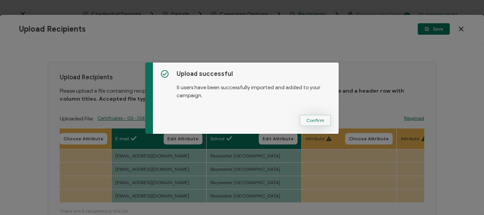
click at [317, 119] on span "Confirm" at bounding box center [316, 120] width 18 height 5
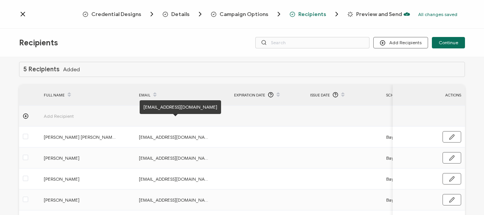
scroll to position [0, 0]
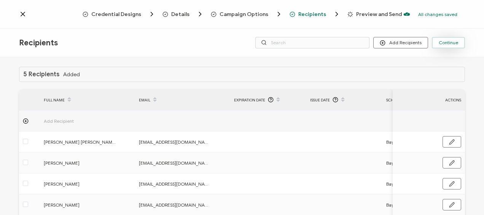
click at [451, 40] on span "Continue" at bounding box center [448, 42] width 19 height 5
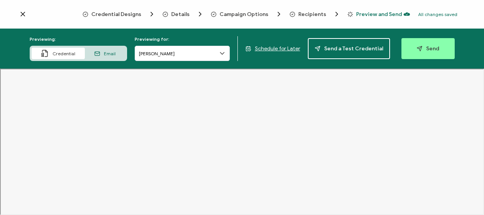
click at [285, 47] on span "Schedule for Later" at bounding box center [277, 48] width 45 height 6
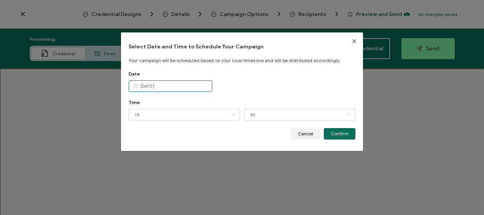
click at [164, 87] on body "Credential Designs Details Campaign Options Recipients Preview and Send All cha…" at bounding box center [242, 107] width 484 height 215
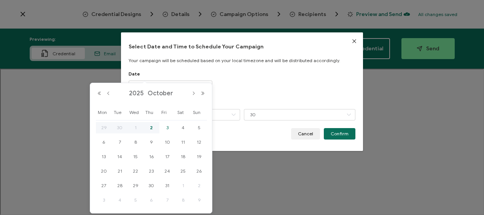
click at [165, 128] on span "3" at bounding box center [167, 127] width 9 height 9
type input "[DATE]"
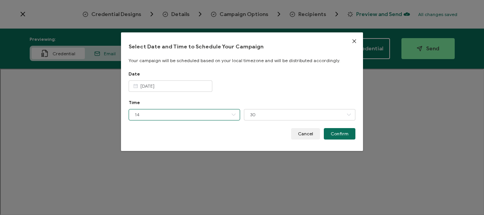
click at [173, 115] on input "14" at bounding box center [185, 114] width 112 height 11
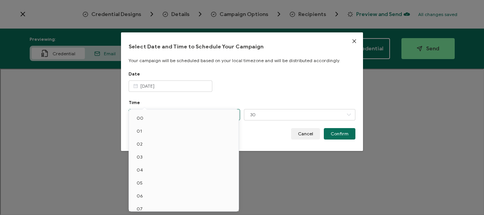
scroll to position [96, 0]
click at [141, 173] on li "12" at bounding box center [185, 177] width 112 height 13
type input "12"
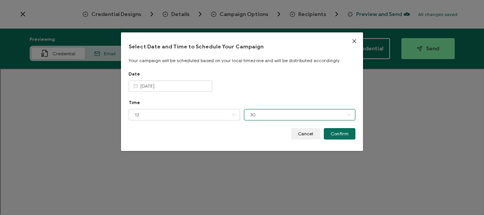
click at [276, 115] on input "30" at bounding box center [300, 114] width 112 height 11
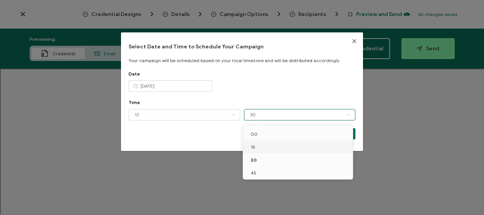
click at [265, 147] on li "15" at bounding box center [299, 147] width 112 height 13
type input "15"
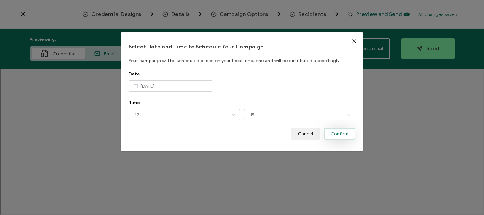
click at [337, 131] on span "Confirm" at bounding box center [340, 133] width 18 height 5
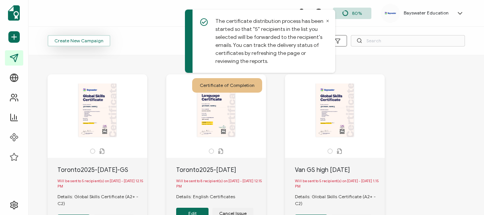
click at [81, 37] on button "Create New Campaign" at bounding box center [79, 40] width 63 height 11
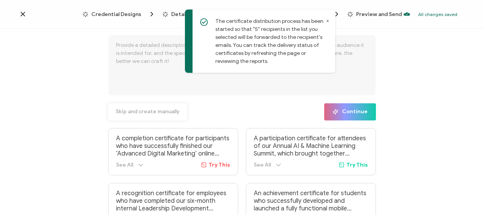
click at [161, 110] on span "Skip and create manually" at bounding box center [148, 111] width 64 height 5
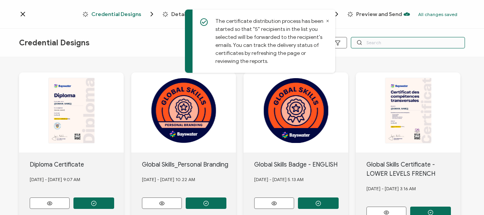
click at [383, 44] on input "text" at bounding box center [408, 42] width 114 height 11
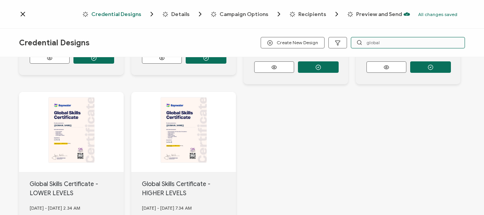
scroll to position [190, 0]
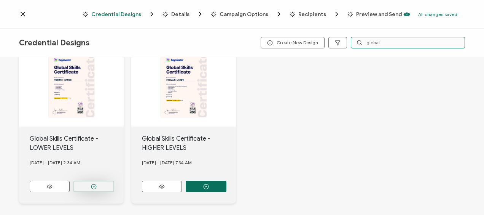
type input "global"
click at [90, 182] on button "button" at bounding box center [94, 186] width 41 height 11
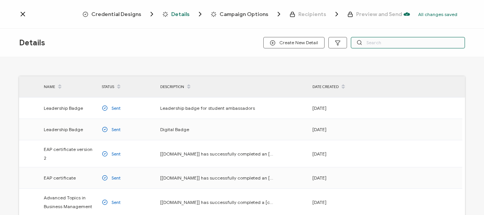
click at [380, 39] on input "text" at bounding box center [408, 42] width 114 height 11
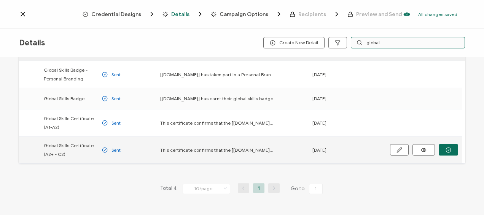
scroll to position [38, 0]
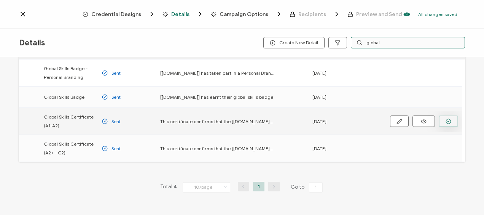
type input "global"
click at [444, 120] on button "button" at bounding box center [448, 120] width 19 height 11
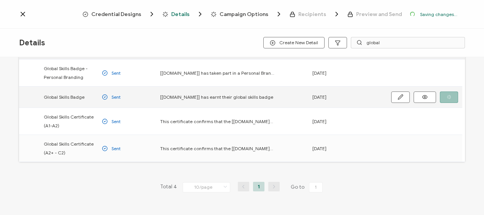
scroll to position [63, 0]
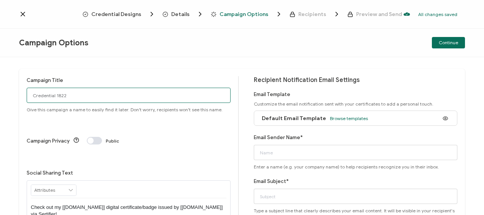
click at [75, 99] on input "Credential 1822" at bounding box center [129, 95] width 204 height 15
type input "Toronto2025-[DATE]-GS-A1"
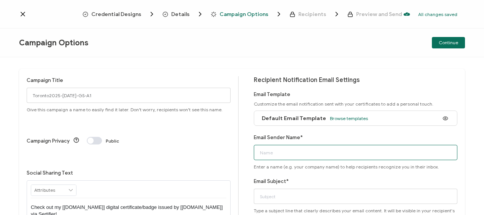
click at [300, 155] on input "Email Sender Name*" at bounding box center [356, 152] width 204 height 15
type input "Bayswater [GEOGRAPHIC_DATA]"
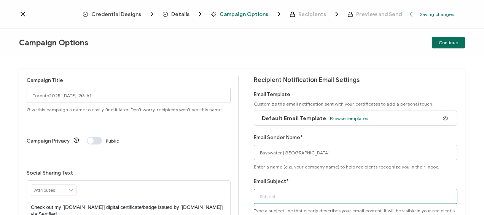
type input "Bayswater Global Skills Certificate"
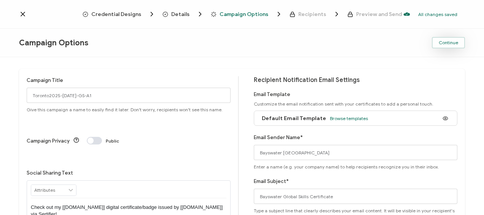
click at [452, 43] on span "Continue" at bounding box center [448, 42] width 19 height 5
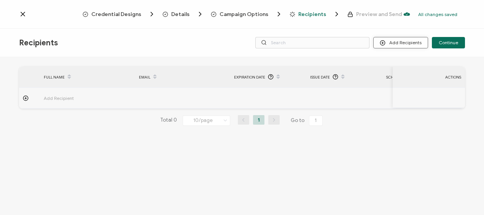
click at [381, 42] on button "Add Recipients" at bounding box center [401, 42] width 55 height 11
click at [406, 43] on button "Add Recipients" at bounding box center [401, 42] width 55 height 11
click at [407, 60] on span "Upload Recipients" at bounding box center [411, 63] width 38 height 6
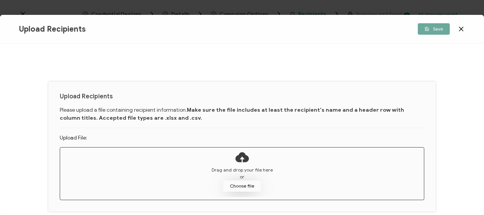
click at [245, 181] on button "Choose file" at bounding box center [242, 185] width 38 height 11
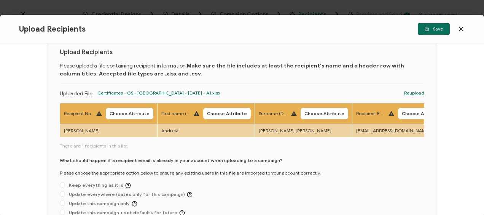
scroll to position [22, 0]
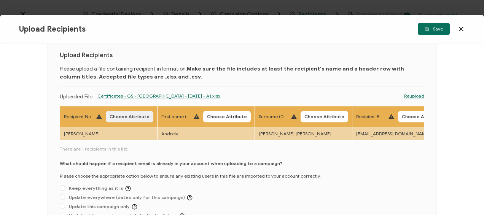
click at [132, 115] on span "Choose Attribute" at bounding box center [130, 116] width 40 height 5
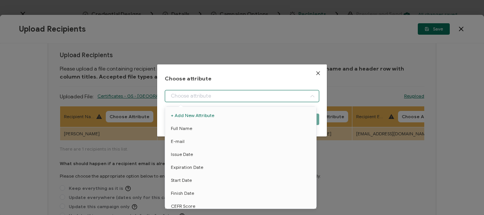
click at [228, 96] on input "dialog" at bounding box center [242, 96] width 154 height 12
click at [205, 123] on li "Full Name" at bounding box center [242, 128] width 158 height 13
type input "Full Name"
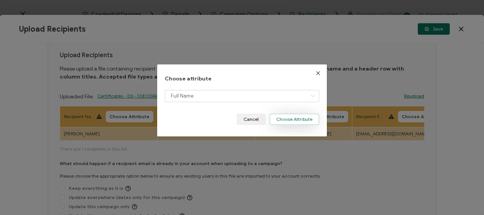
click at [285, 117] on button "Choose Attribute" at bounding box center [295, 118] width 50 height 11
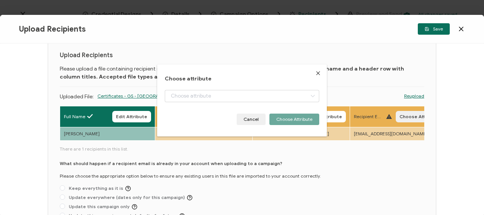
click at [407, 114] on span "Choose Attribute" at bounding box center [420, 116] width 40 height 5
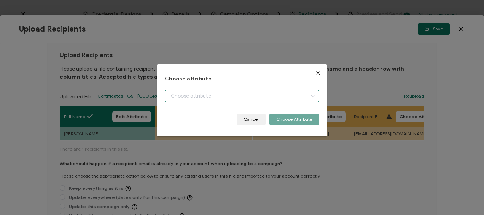
click at [214, 97] on input "dialog" at bounding box center [242, 96] width 154 height 12
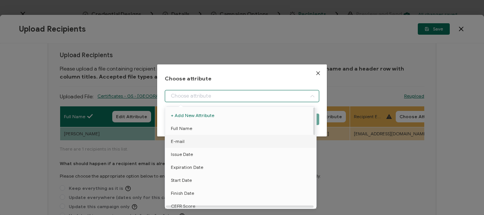
click at [192, 141] on li "E-mail" at bounding box center [242, 141] width 158 height 13
type input "E-mail"
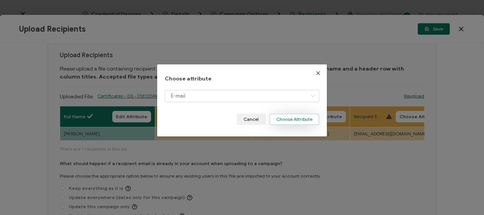
click at [283, 120] on button "Choose Attribute" at bounding box center [295, 118] width 50 height 11
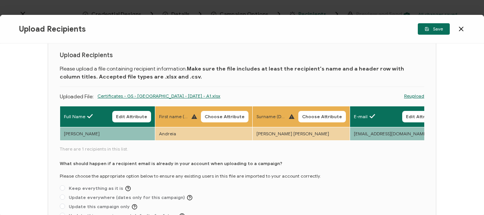
drag, startPoint x: 155, startPoint y: 141, endPoint x: 188, endPoint y: 141, distance: 33.1
click at [188, 141] on div "Full Name Edit Attribute First name (DO NOT UPLOAD) Choose Attribute Surname (D…" at bounding box center [242, 124] width 365 height 36
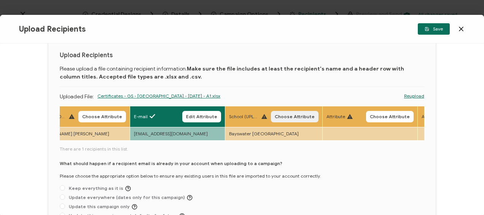
scroll to position [0, 220]
click at [280, 113] on button "Choose Attribute" at bounding box center [295, 116] width 48 height 11
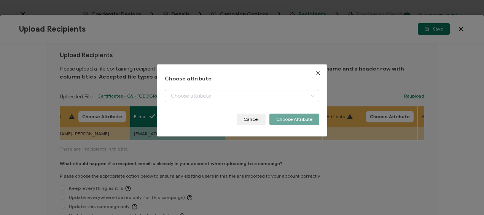
click at [269, 88] on div "Choose attribute Cancel Choose Attribute" at bounding box center [242, 100] width 154 height 49
click at [243, 97] on input "dialog" at bounding box center [242, 96] width 154 height 12
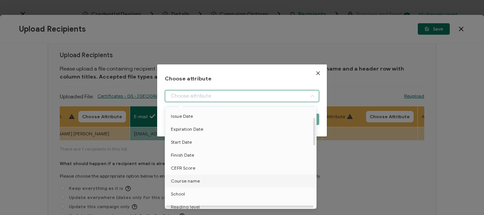
scroll to position [76, 0]
click at [185, 158] on li "School" at bounding box center [242, 155] width 158 height 13
type input "School"
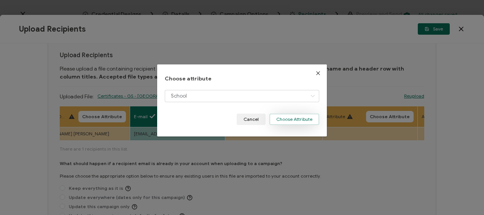
click at [293, 117] on button "Choose Attribute" at bounding box center [295, 118] width 50 height 11
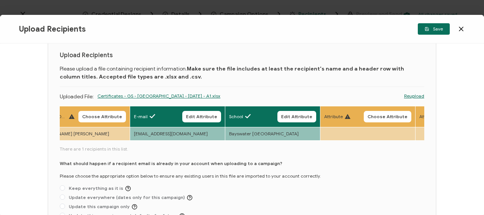
scroll to position [60, 0]
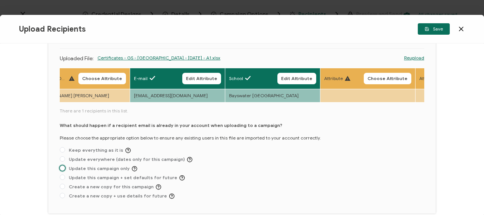
click at [66, 168] on span "Update this campaign only" at bounding box center [101, 169] width 72 height 6
click at [65, 168] on input "Update this campaign only" at bounding box center [62, 168] width 5 height 6
radio input "true"
click at [437, 30] on span "Save" at bounding box center [434, 29] width 18 height 5
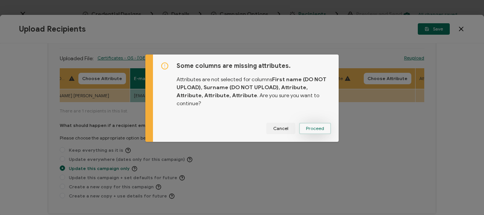
click at [316, 126] on span "Proceed" at bounding box center [315, 128] width 18 height 5
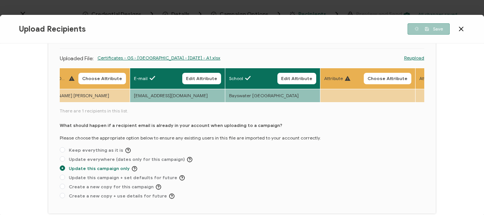
scroll to position [11, 0]
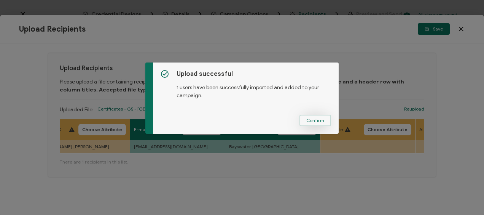
click at [316, 119] on span "Confirm" at bounding box center [316, 120] width 18 height 5
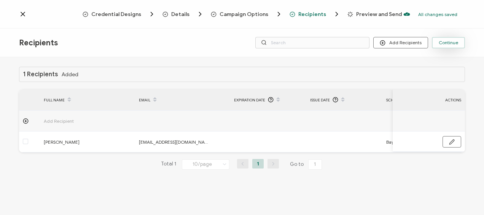
click at [446, 45] on span "Continue" at bounding box center [448, 42] width 19 height 5
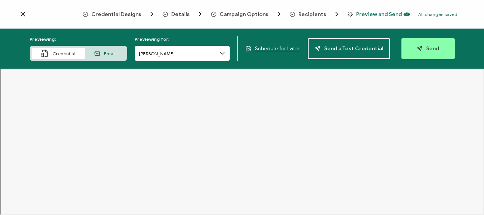
click at [285, 50] on span "Schedule for Later" at bounding box center [277, 48] width 45 height 6
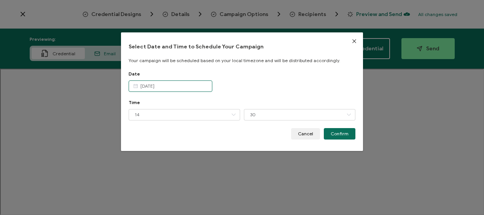
click at [178, 87] on input "[DATE]" at bounding box center [171, 85] width 84 height 11
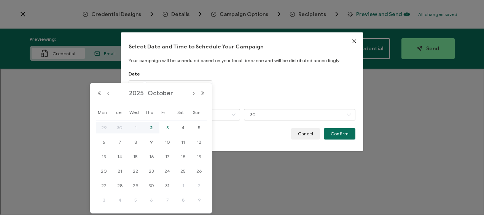
click at [168, 126] on span "3" at bounding box center [167, 127] width 9 height 9
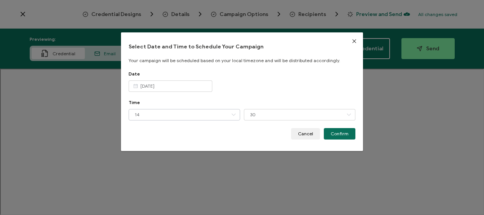
type input "[DATE]"
click at [170, 116] on input "14" at bounding box center [185, 114] width 112 height 11
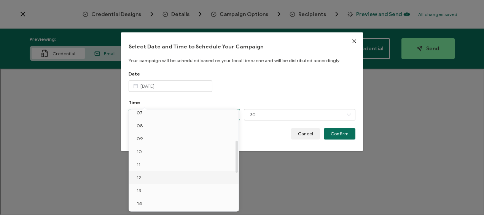
click at [150, 174] on li "12" at bounding box center [185, 177] width 112 height 13
type input "12"
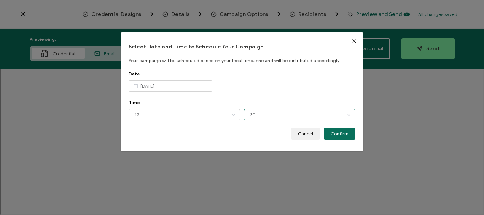
click at [260, 116] on input "30" at bounding box center [300, 114] width 112 height 11
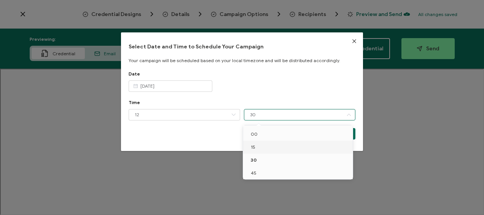
click at [259, 146] on li "15" at bounding box center [299, 147] width 112 height 13
type input "15"
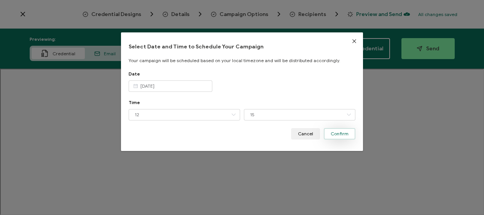
click at [338, 134] on span "Confirm" at bounding box center [340, 133] width 18 height 5
